Goal: Transaction & Acquisition: Purchase product/service

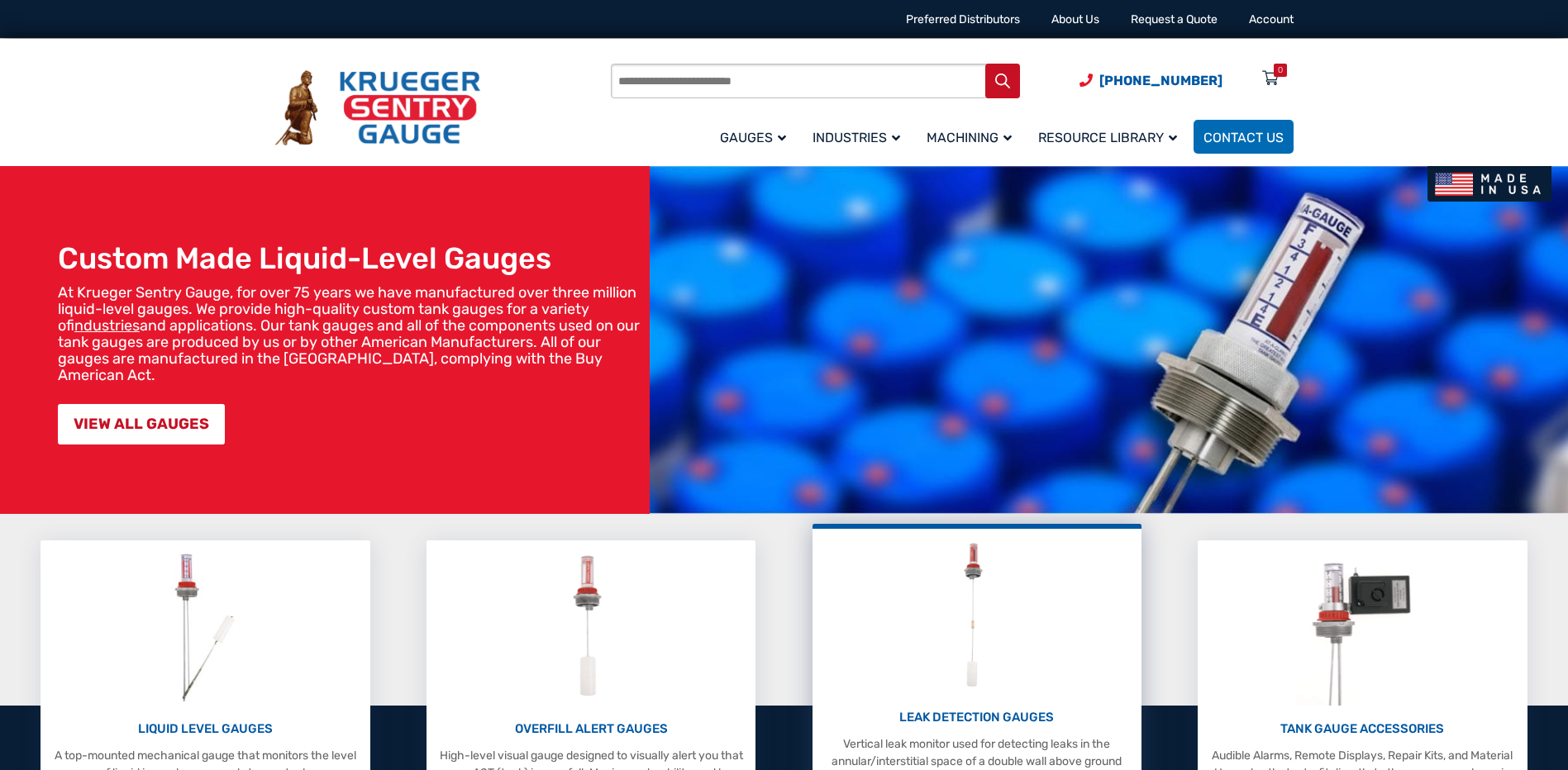
click at [998, 640] on img at bounding box center [976, 616] width 66 height 157
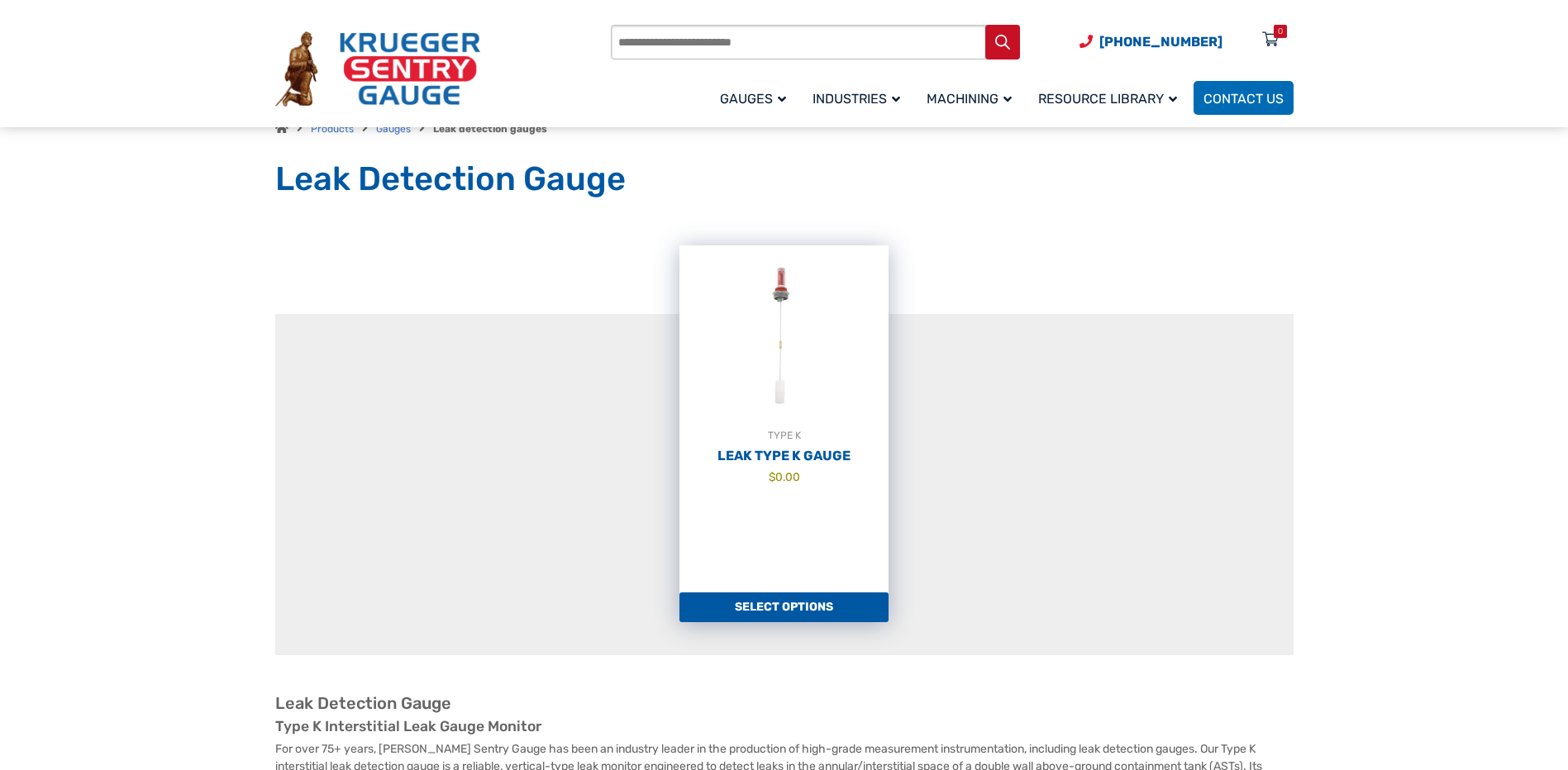
scroll to position [165, 0]
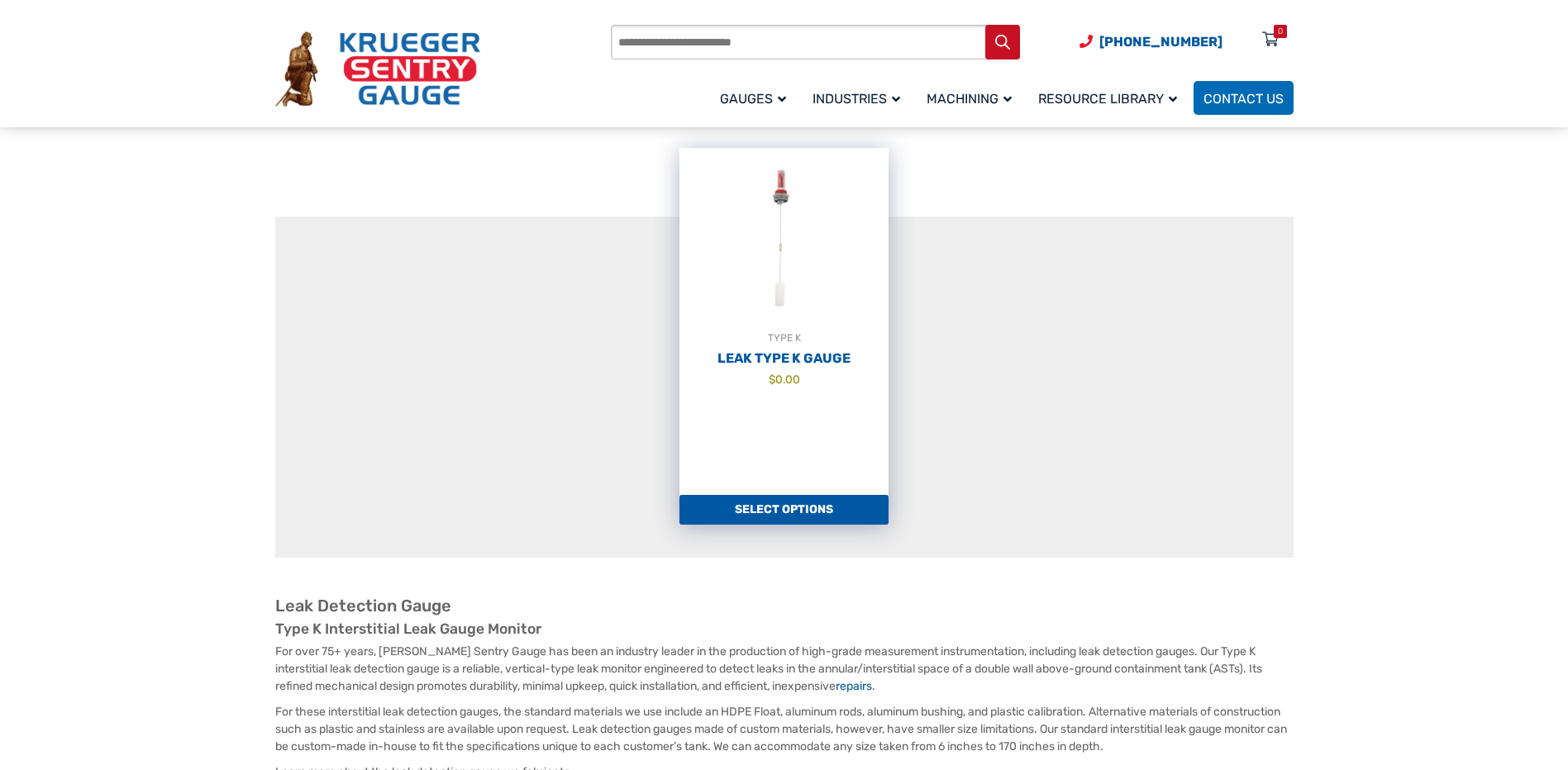
click at [835, 492] on link "TYPE K Leak Type K Gauge $ 0.00" at bounding box center [784, 321] width 209 height 347
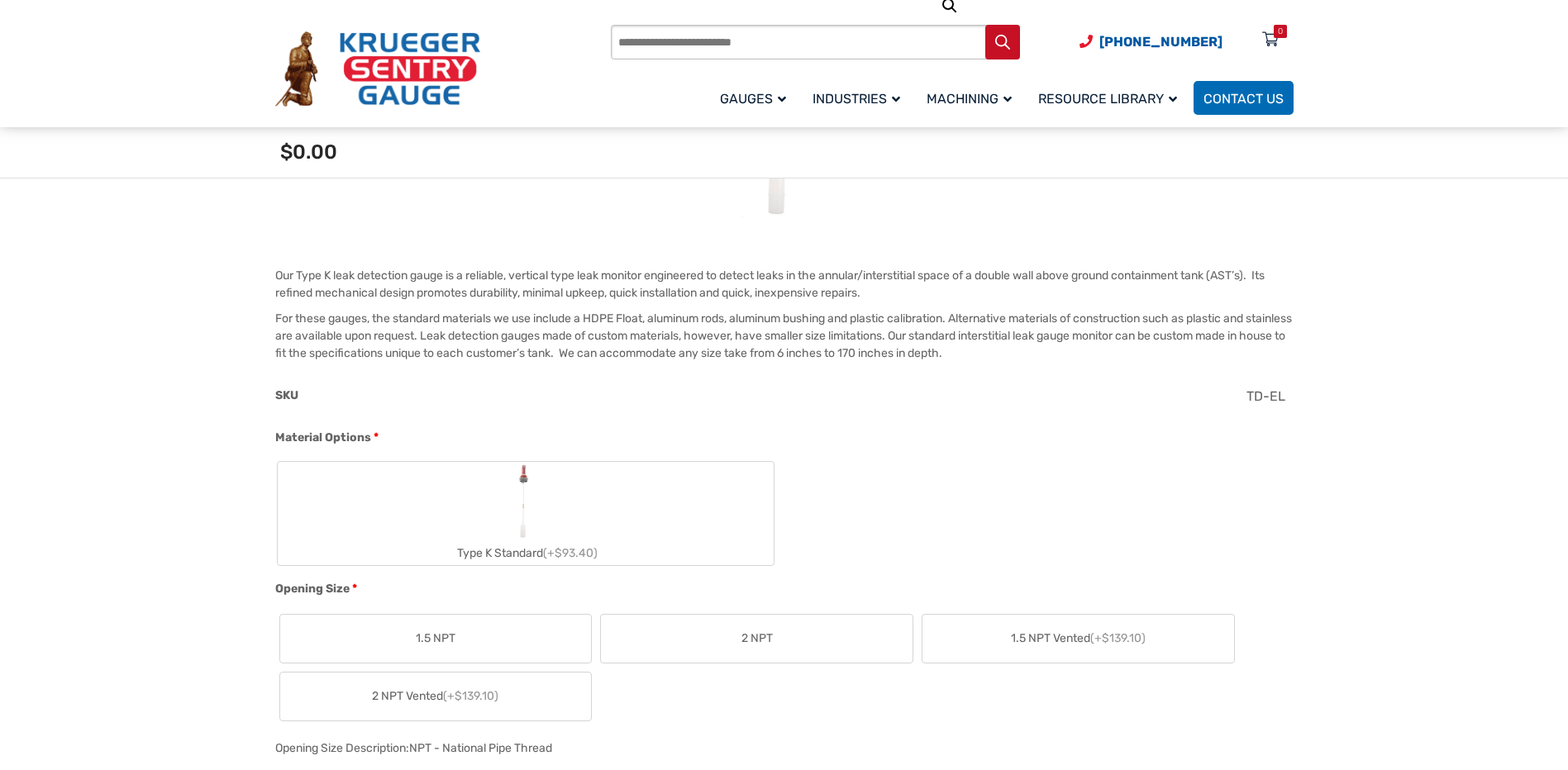
scroll to position [414, 0]
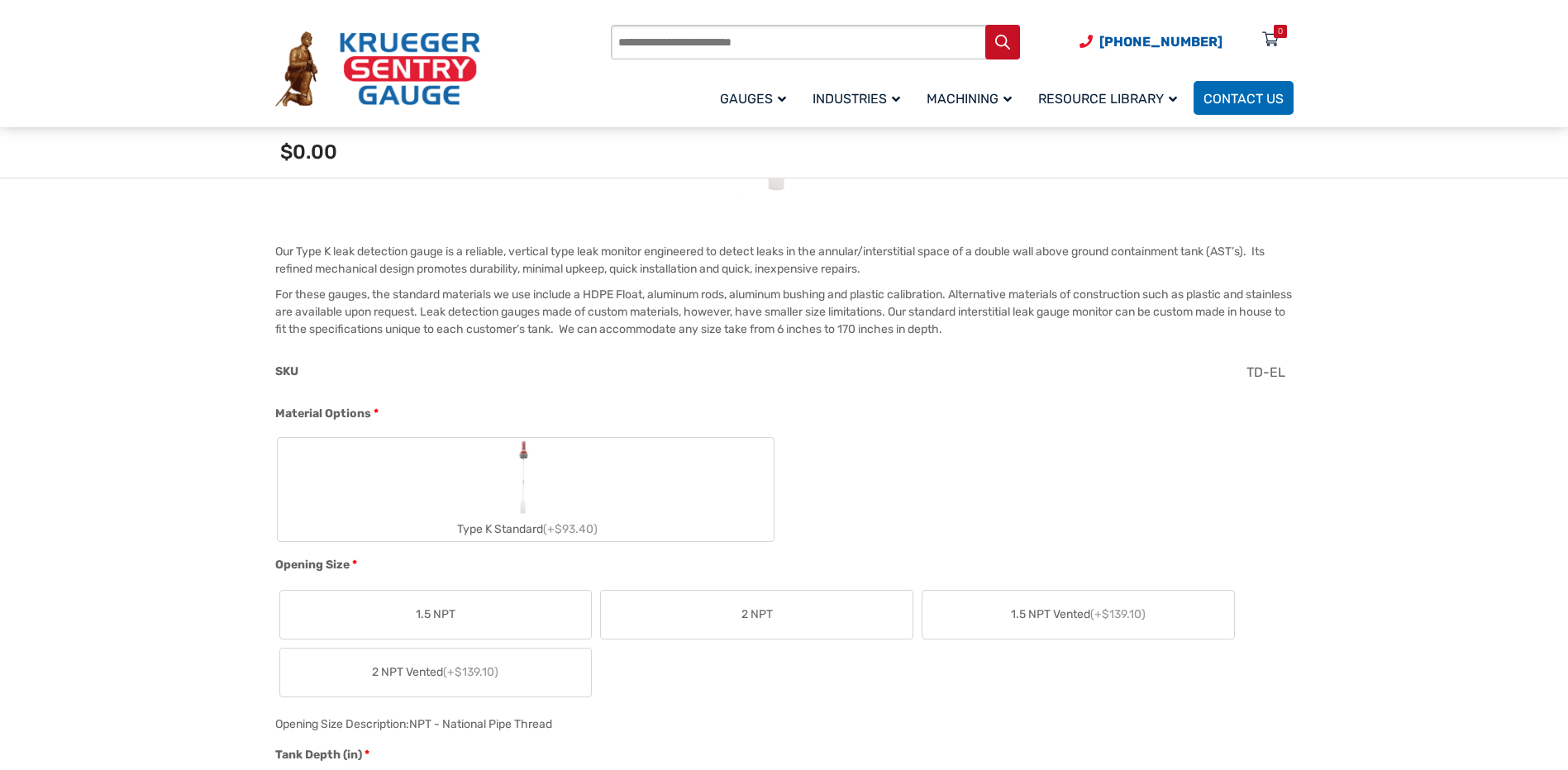
click at [541, 616] on label "1.5 NPT" at bounding box center [436, 615] width 311 height 48
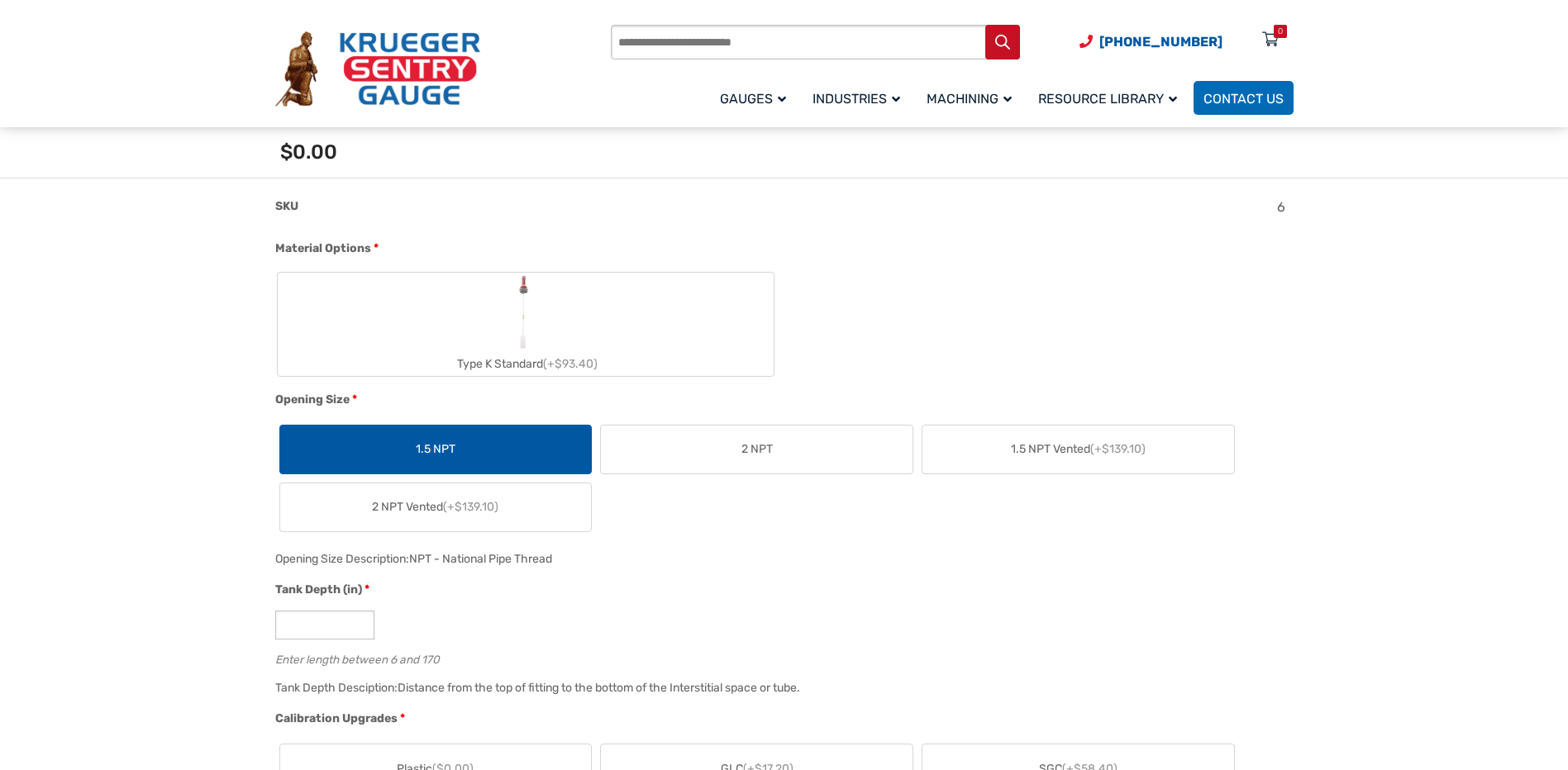
scroll to position [661, 0]
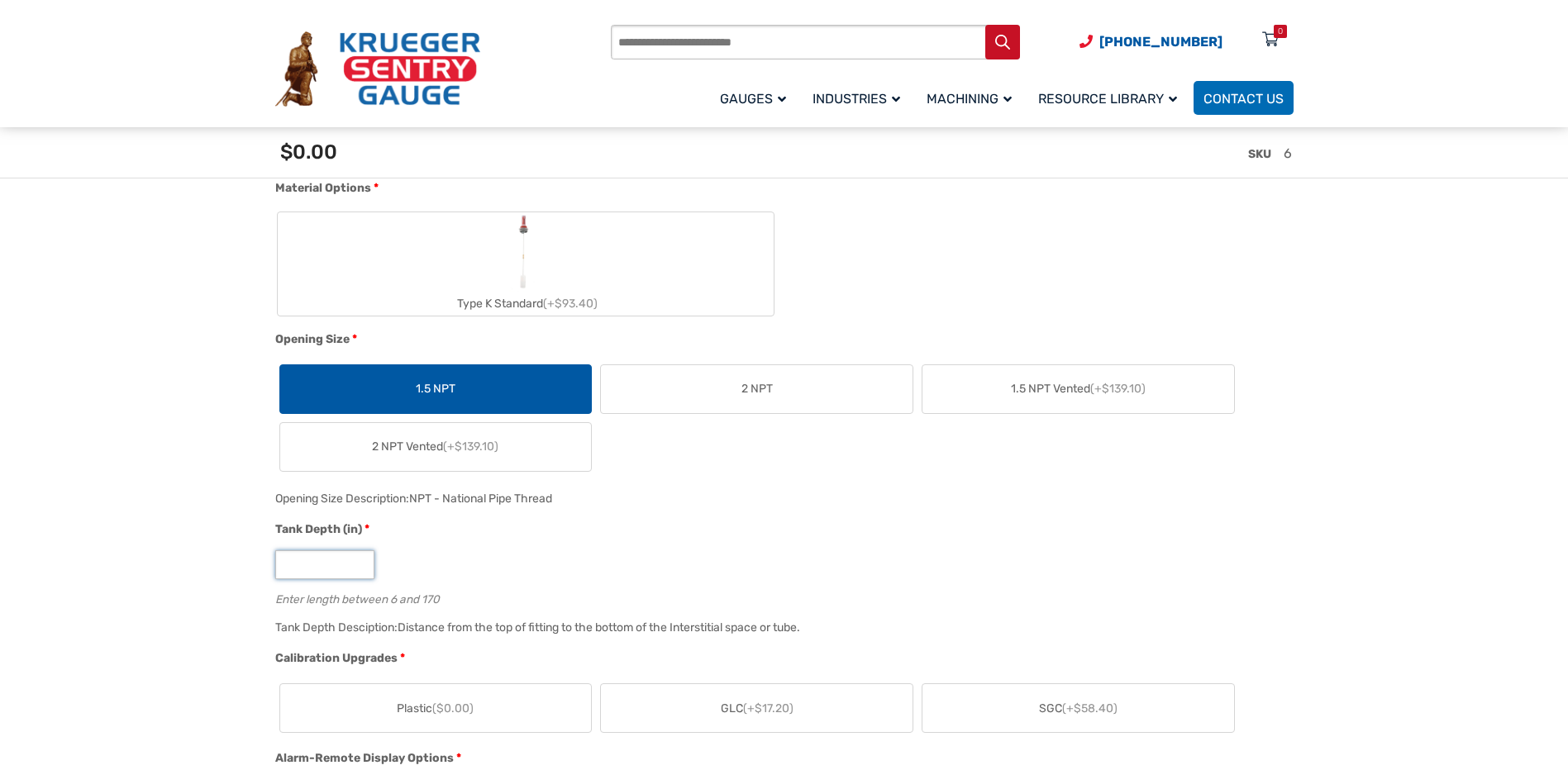
click at [350, 562] on input "*" at bounding box center [325, 565] width 99 height 29
type input "**"
click at [818, 595] on div "Enter length between 6 and 170" at bounding box center [780, 597] width 1010 height 15
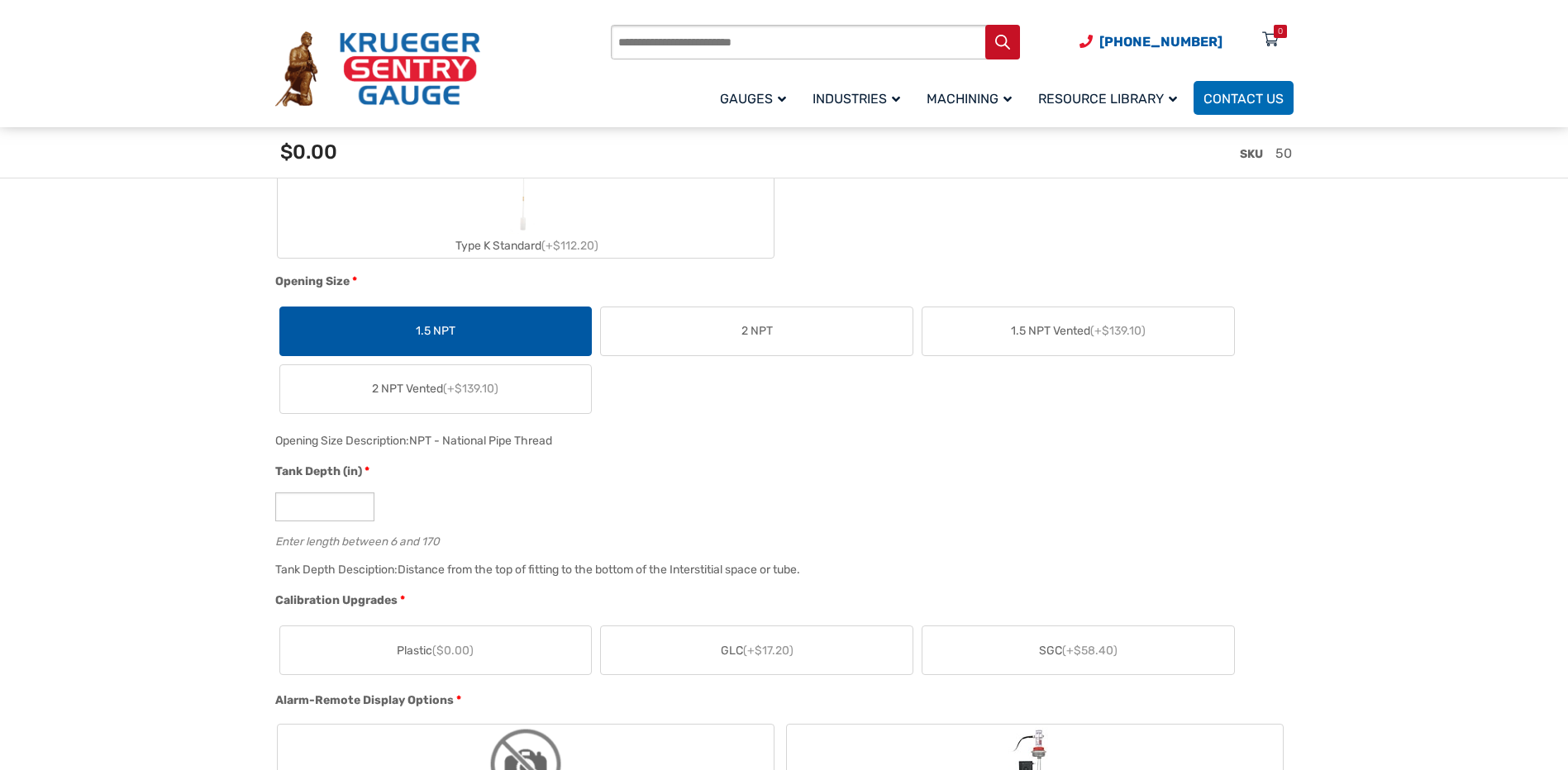
scroll to position [744, 0]
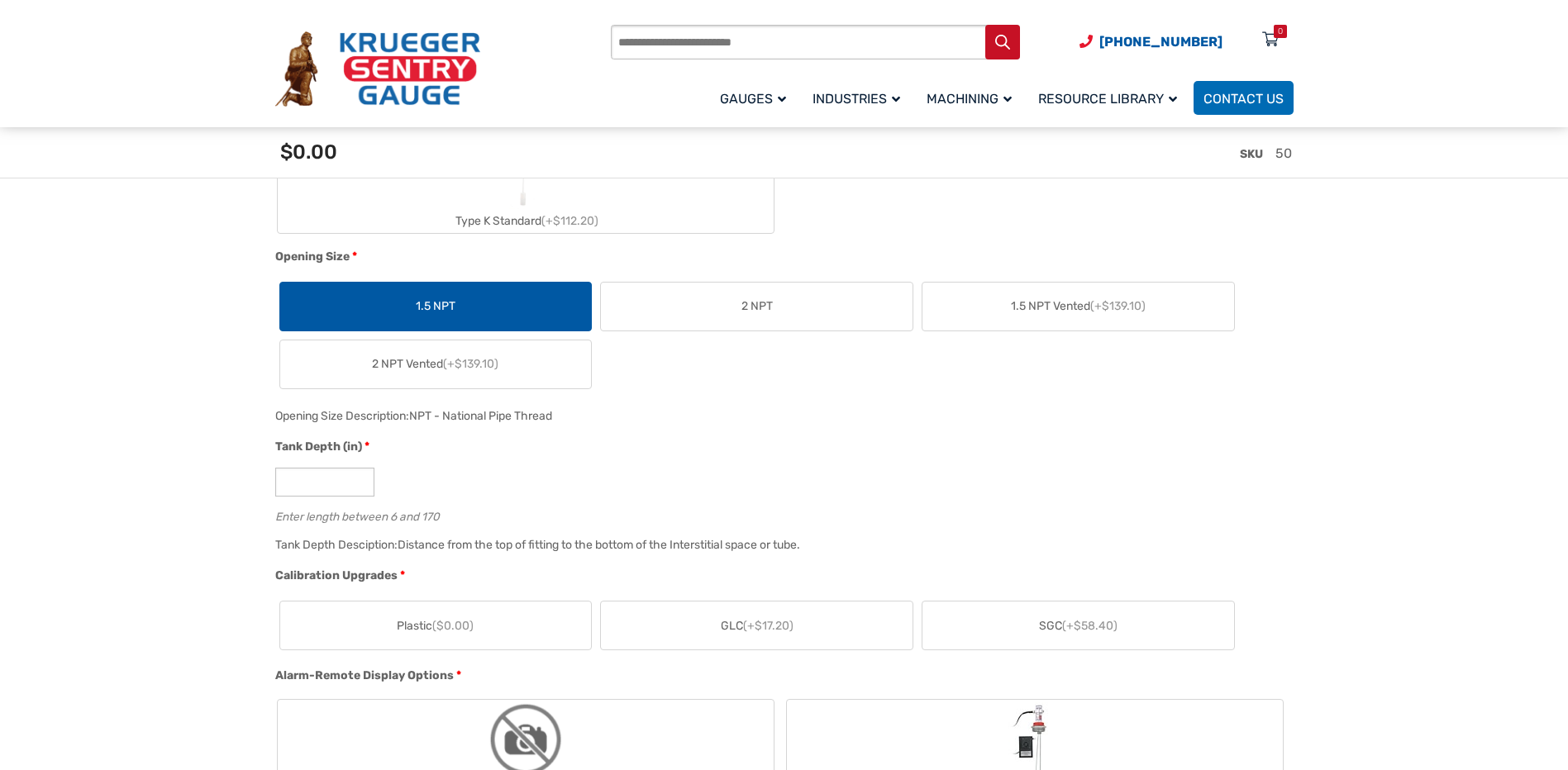
click at [518, 625] on label "Plastic ($0.00)" at bounding box center [436, 626] width 311 height 48
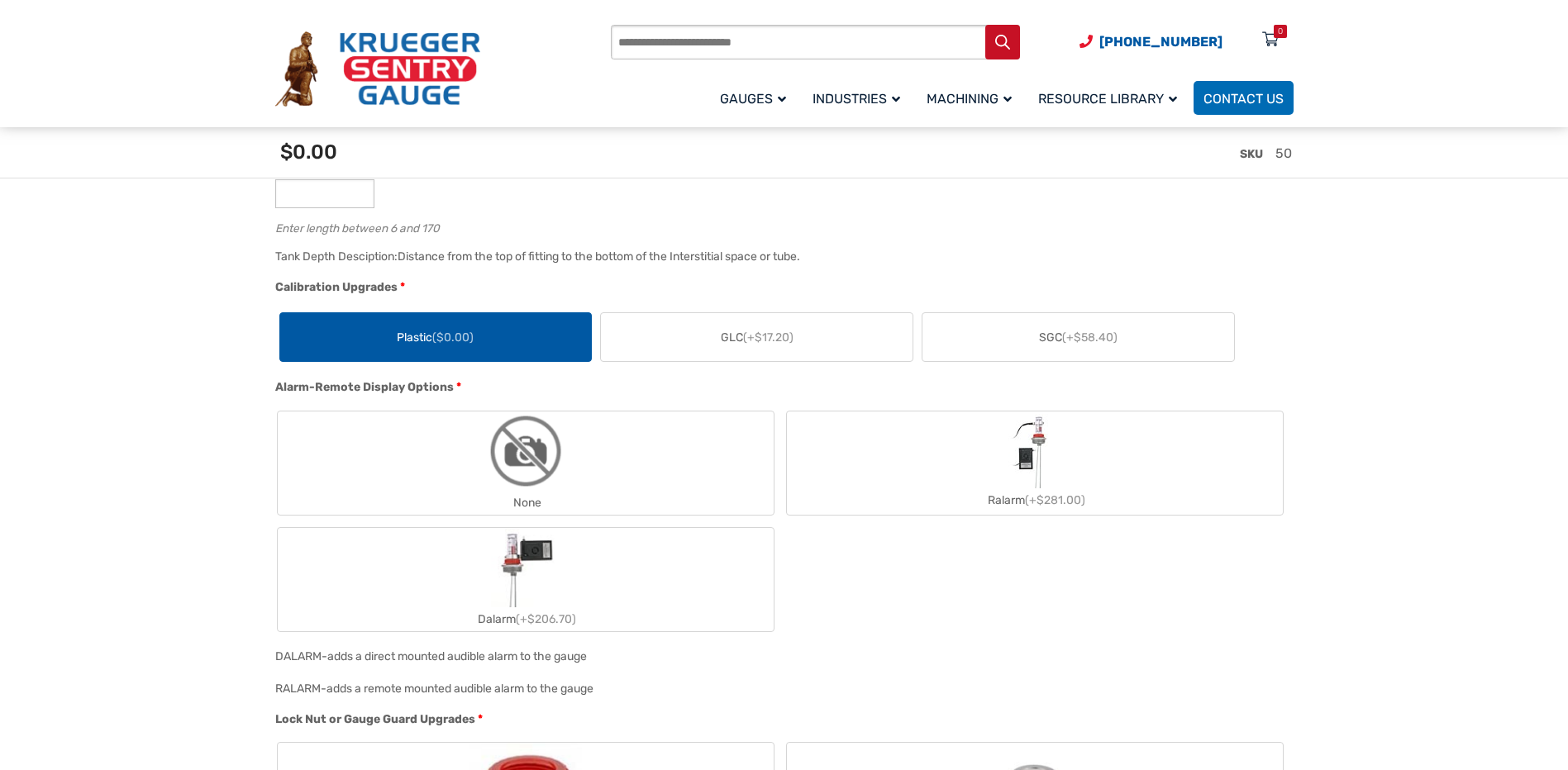
scroll to position [1074, 0]
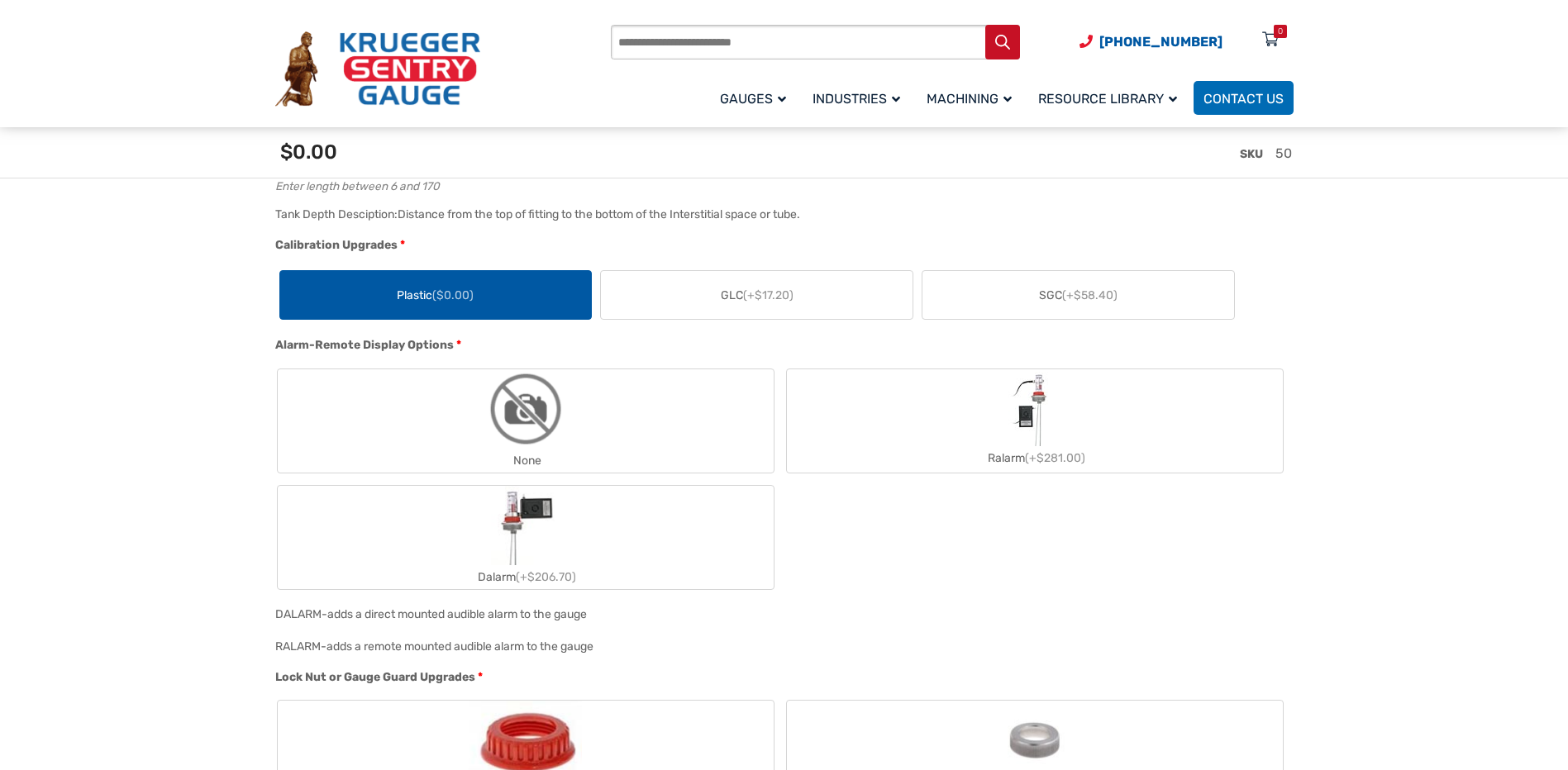
click at [639, 425] on label "None" at bounding box center [526, 420] width 496 height 103
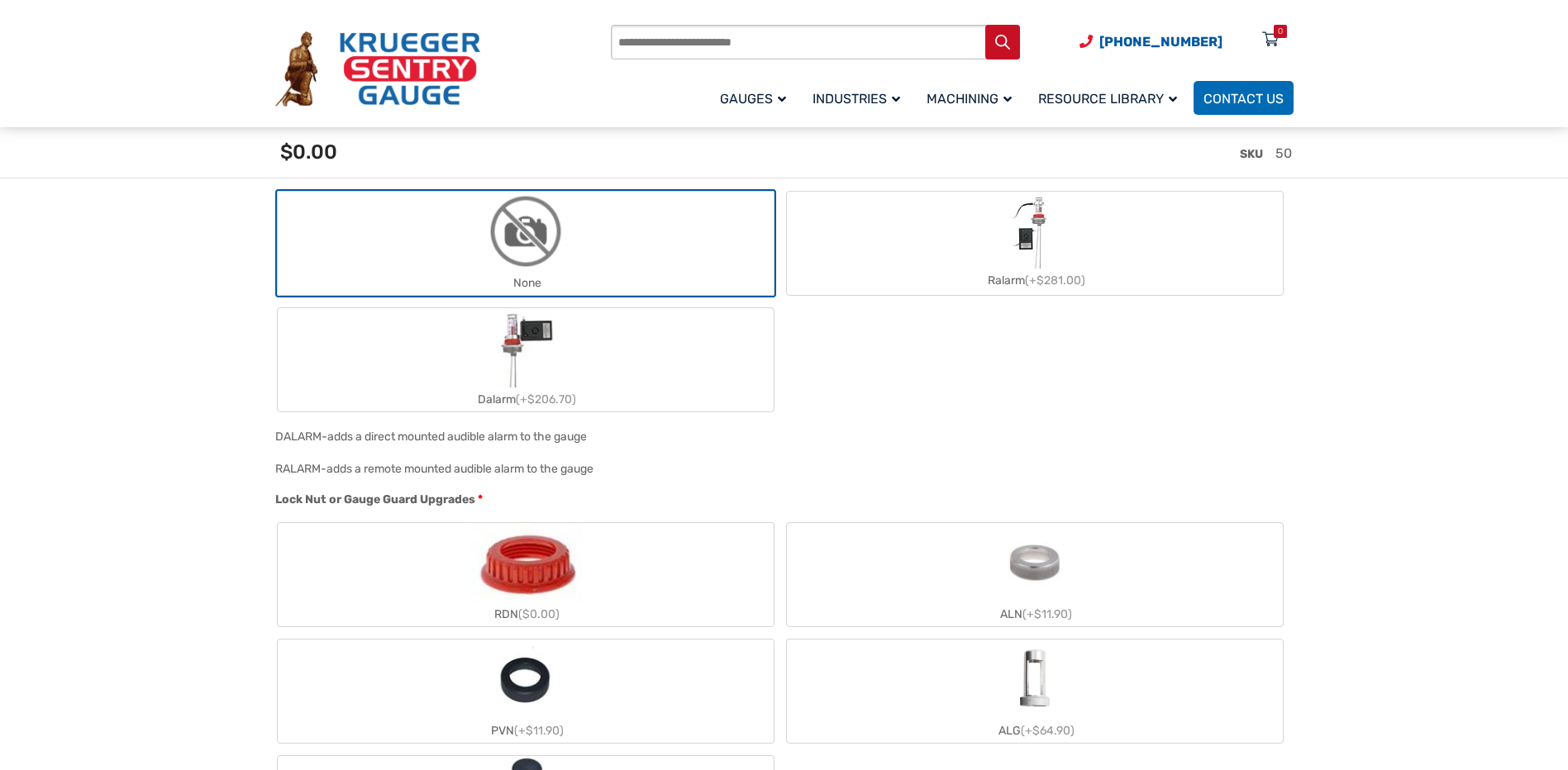
scroll to position [1405, 0]
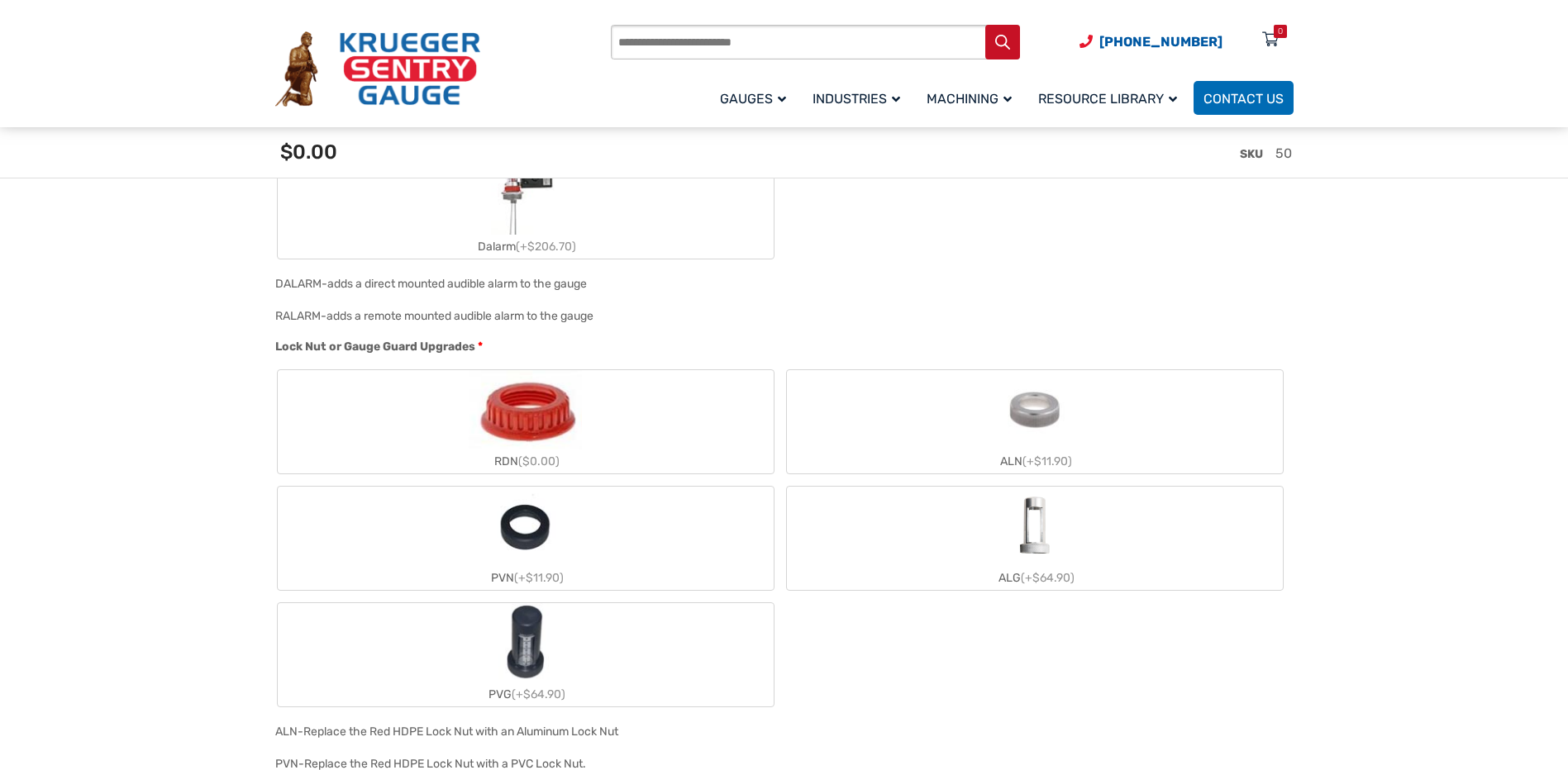
click at [593, 427] on label "RDN ($0.00)" at bounding box center [526, 421] width 496 height 103
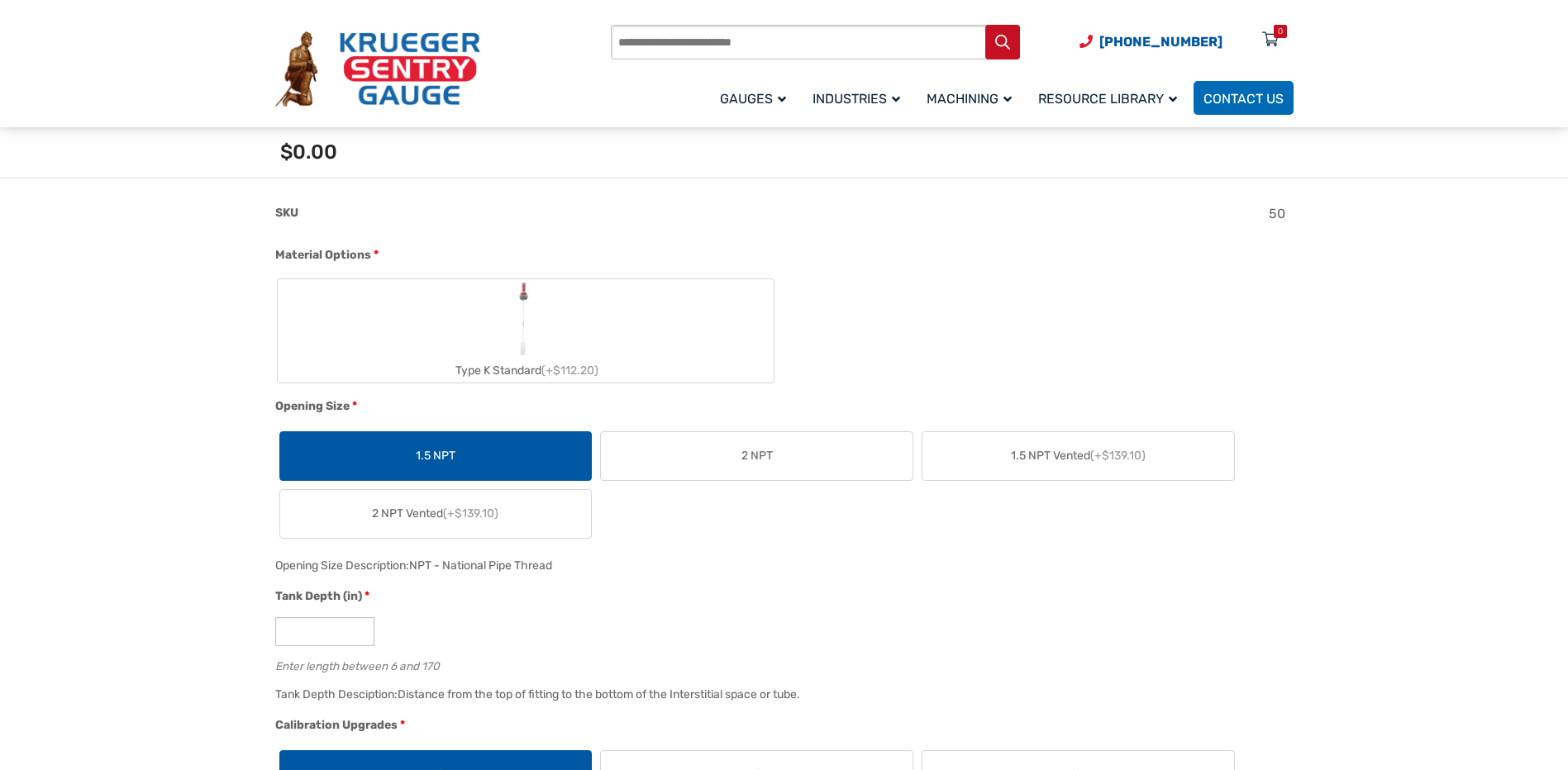
scroll to position [579, 0]
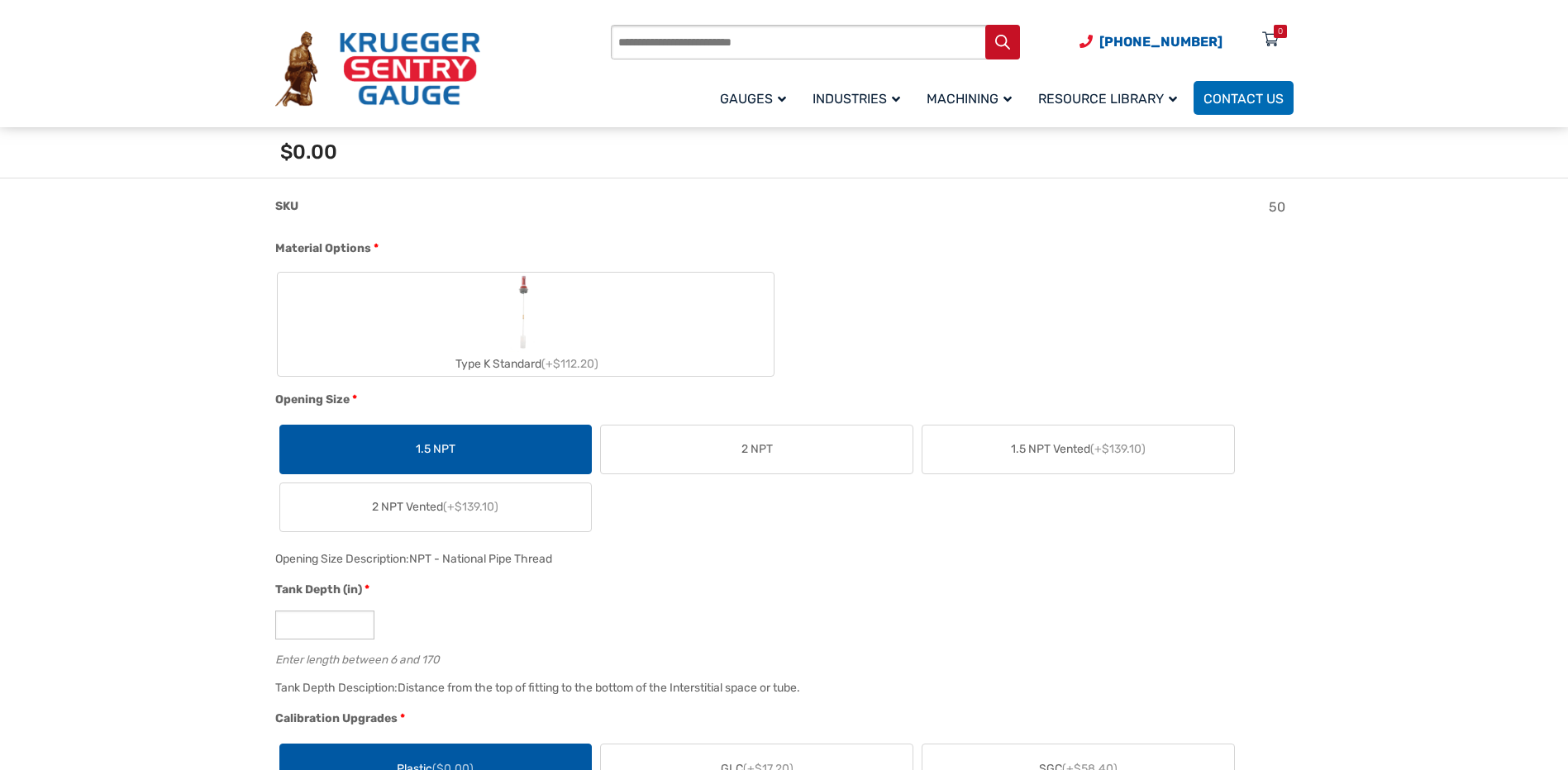
click at [589, 339] on label "Type K Standard (+$112.20)" at bounding box center [526, 324] width 496 height 103
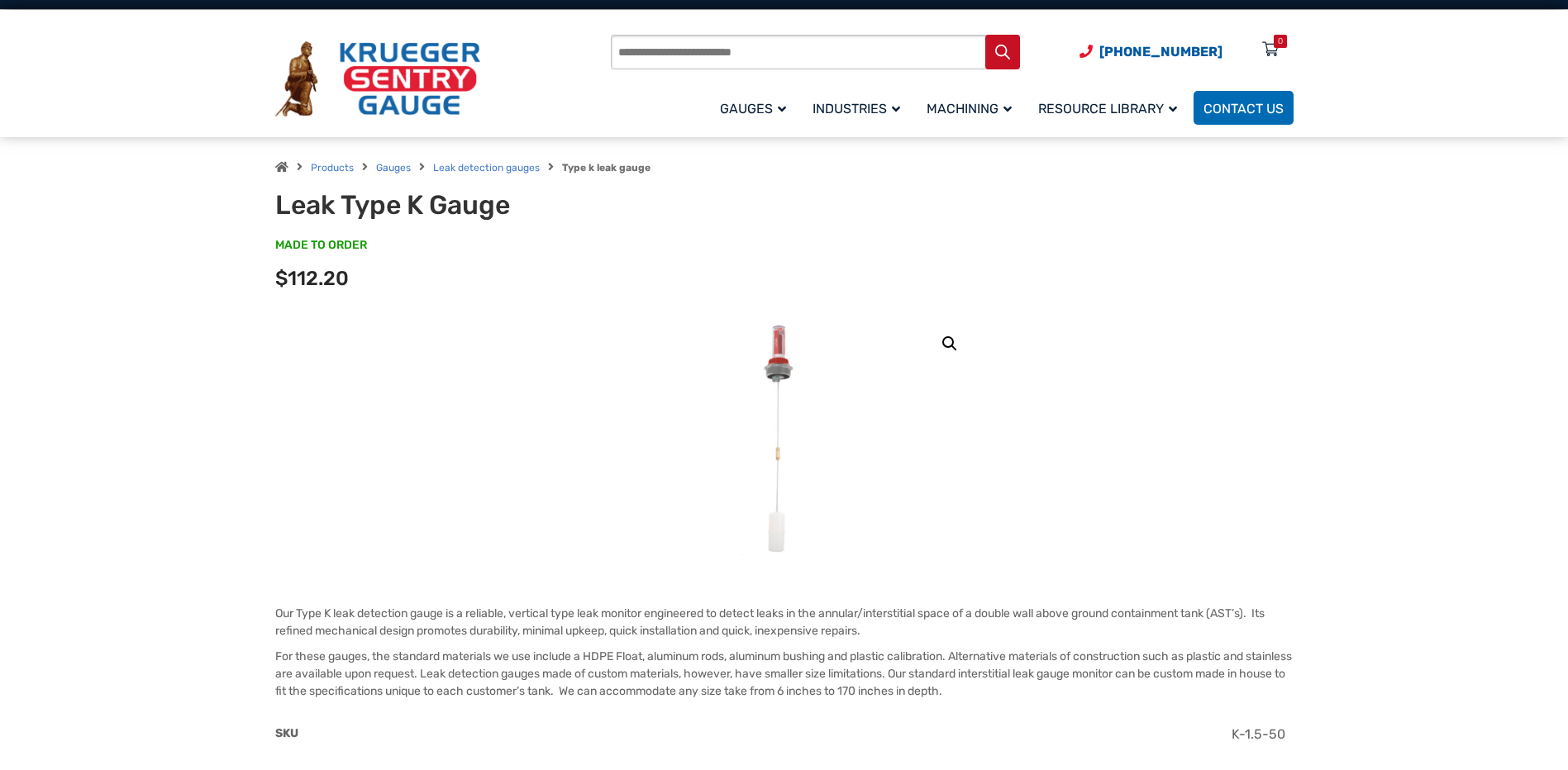
scroll to position [0, 0]
